Goal: Find specific fact: Find specific fact

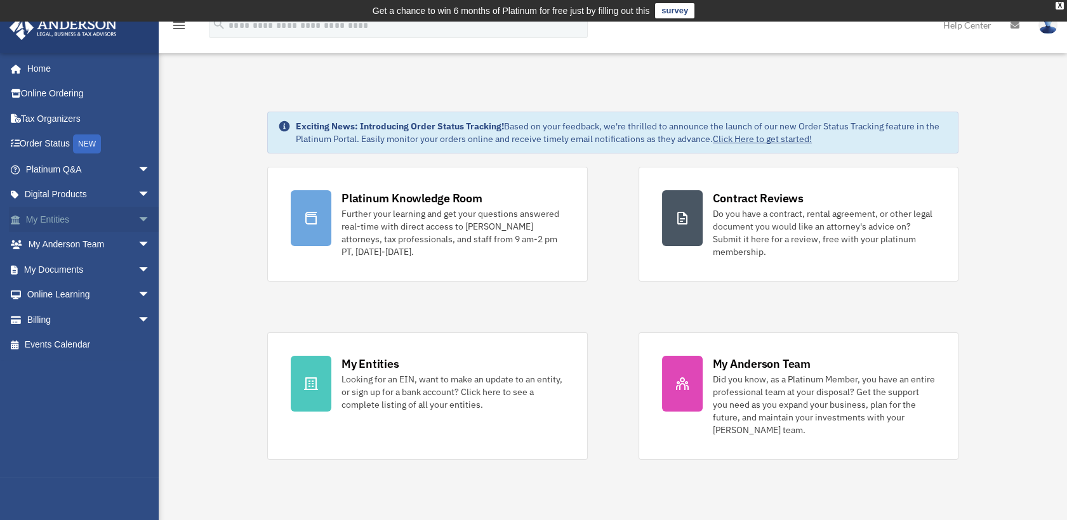
click at [57, 221] on link "My Entities arrow_drop_down" at bounding box center [89, 219] width 161 height 25
click at [138, 219] on span "arrow_drop_down" at bounding box center [150, 220] width 25 height 26
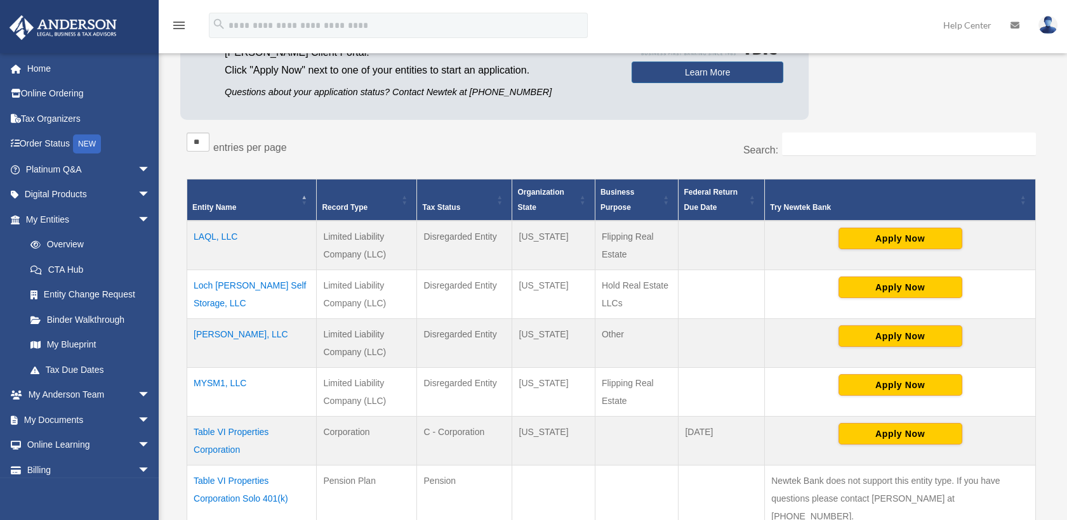
scroll to position [162, 0]
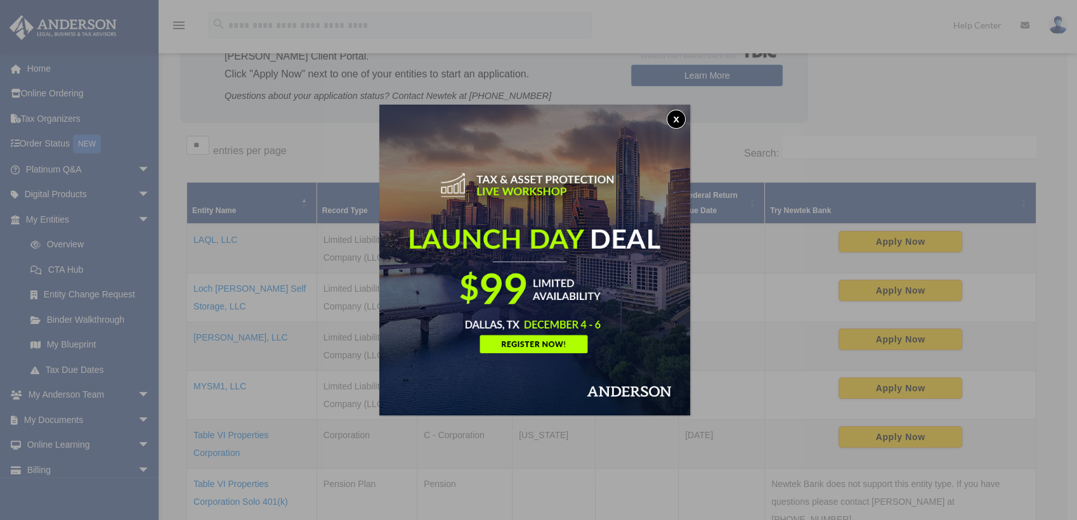
click at [678, 121] on button "x" at bounding box center [676, 119] width 19 height 19
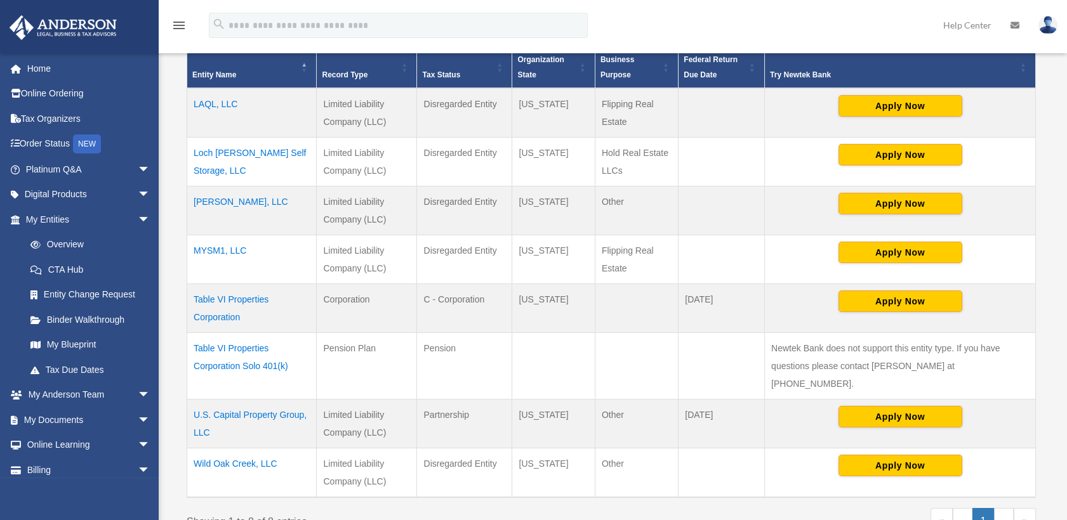
scroll to position [303, 0]
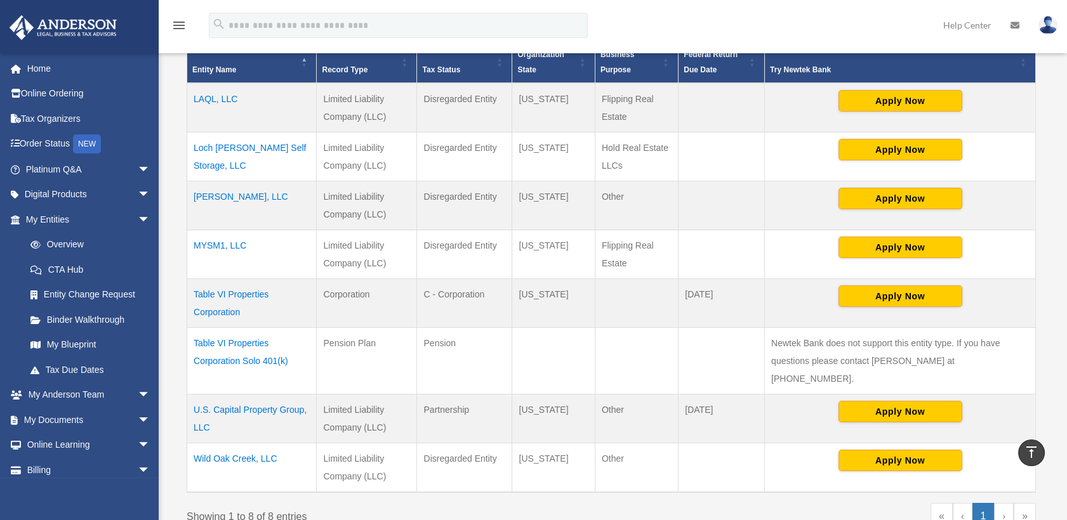
click at [235, 244] on td "MYSM1, LLC" at bounding box center [251, 254] width 129 height 49
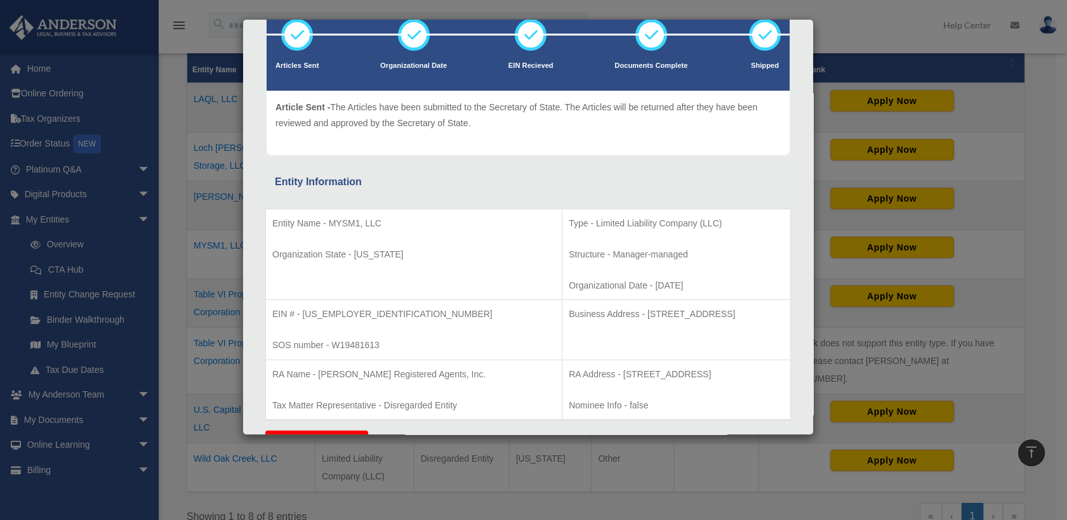
scroll to position [86, 0]
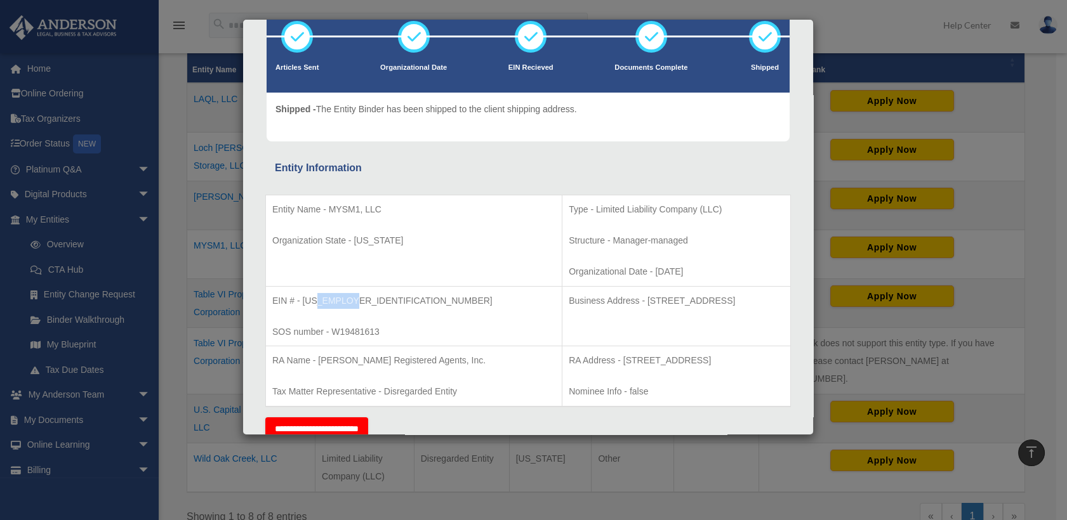
drag, startPoint x: 316, startPoint y: 301, endPoint x: 356, endPoint y: 303, distance: 40.0
click at [356, 303] on p "EIN # - [US_EMPLOYER_IDENTIFICATION_NUMBER]" at bounding box center [413, 301] width 283 height 16
copy p "4062055"
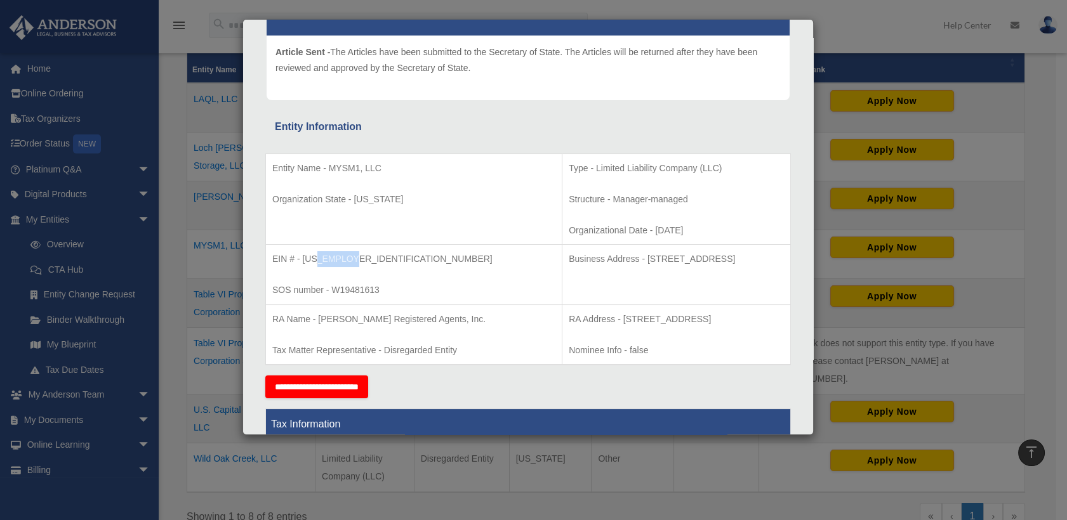
scroll to position [157, 0]
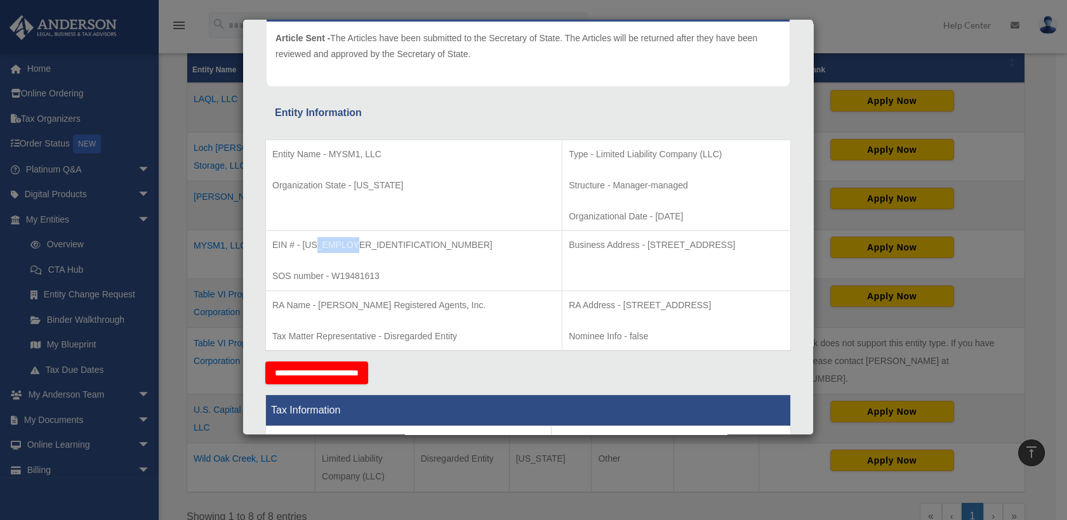
drag, startPoint x: 542, startPoint y: 246, endPoint x: 702, endPoint y: 246, distance: 159.9
click at [702, 246] on p "Business Address - [STREET_ADDRESS]" at bounding box center [676, 245] width 215 height 16
copy p "[STREET_ADDRESS]"
